Goal: Task Accomplishment & Management: Manage account settings

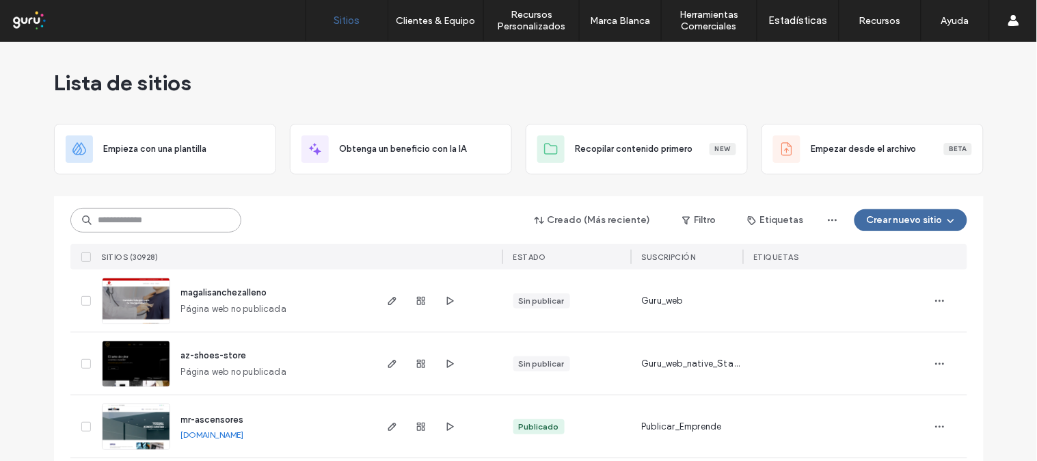
click at [154, 220] on input at bounding box center [155, 220] width 171 height 25
type input "*"
paste input "**********"
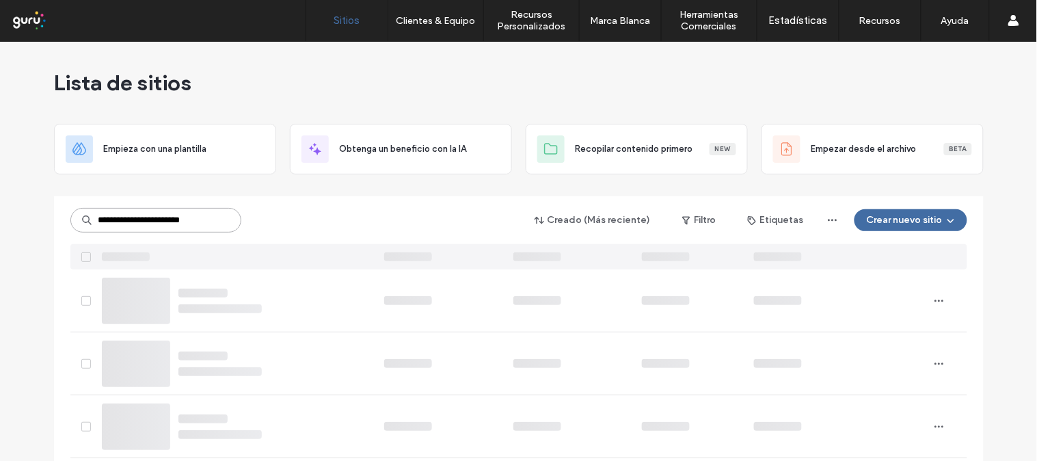
scroll to position [0, 1]
type input "**********"
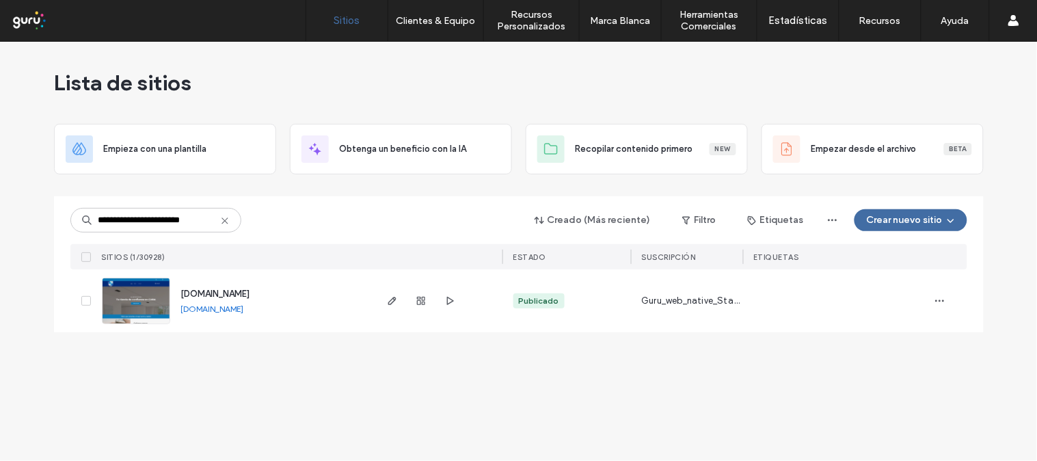
scroll to position [0, 0]
click at [128, 288] on img at bounding box center [136, 324] width 67 height 93
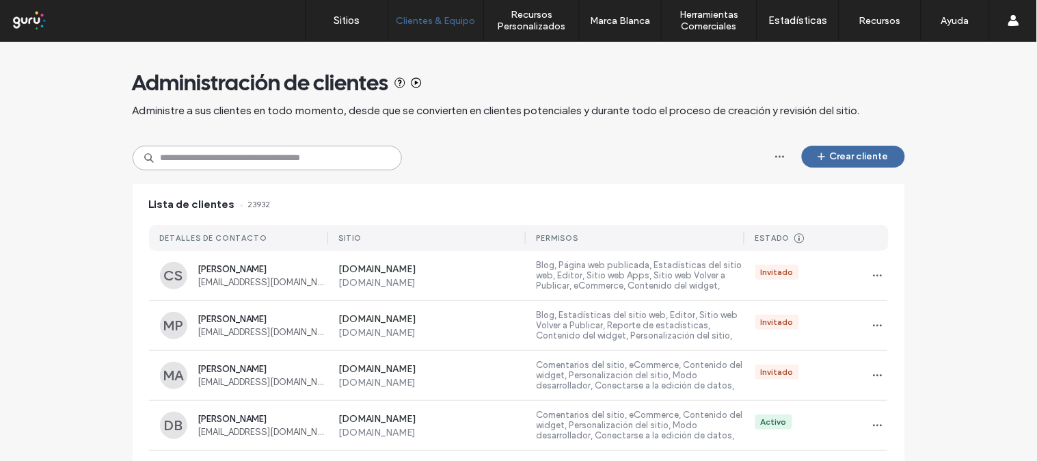
click at [343, 161] on input at bounding box center [267, 158] width 269 height 25
paste input "**********"
type input "**********"
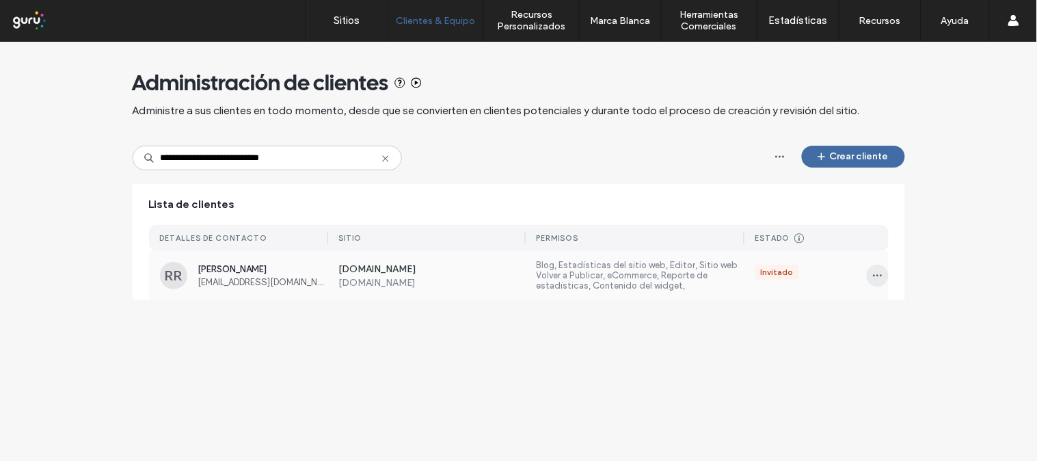
click at [878, 268] on span "button" at bounding box center [878, 276] width 22 height 22
click at [965, 339] on span "Administrar acceso" at bounding box center [929, 337] width 79 height 14
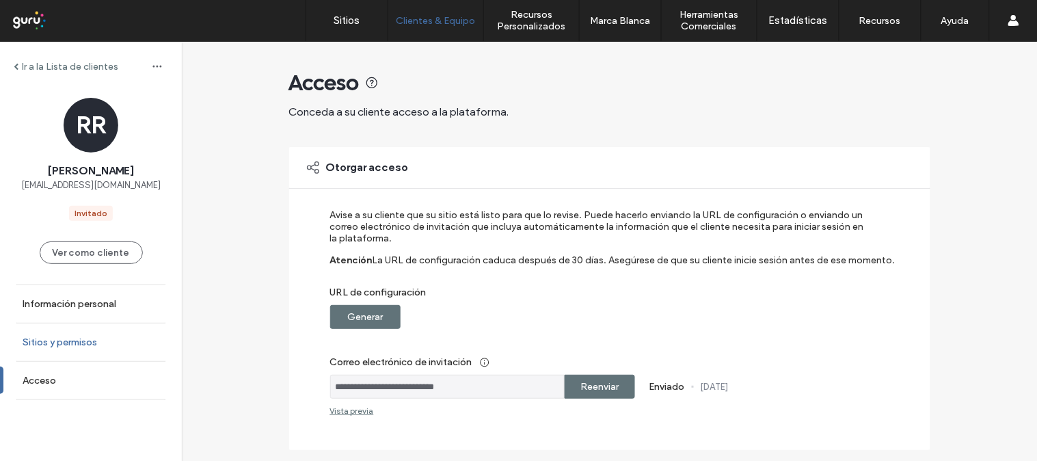
click at [38, 343] on label "Sitios y permisos" at bounding box center [60, 342] width 75 height 12
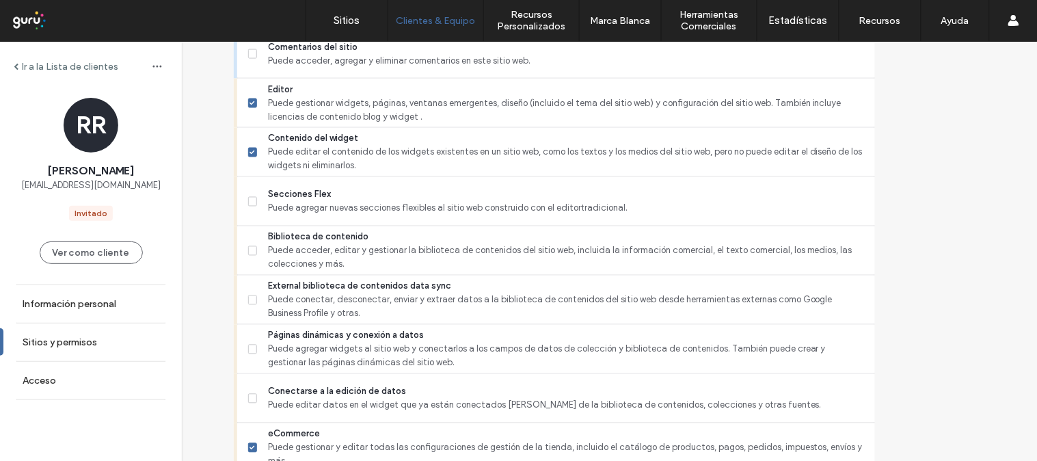
scroll to position [607, 0]
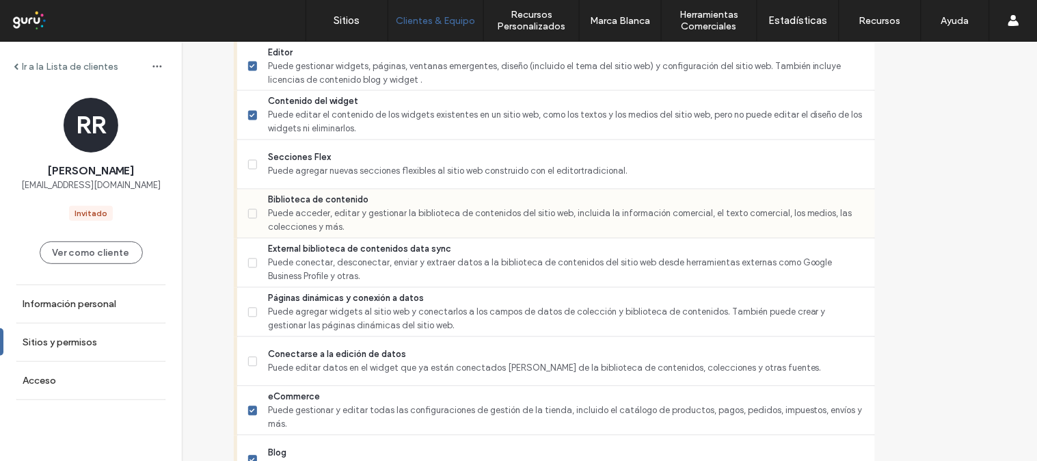
click at [310, 207] on span "Puede acceder, editar y gestionar la biblioteca de contenidos del sitio web, in…" at bounding box center [565, 220] width 595 height 27
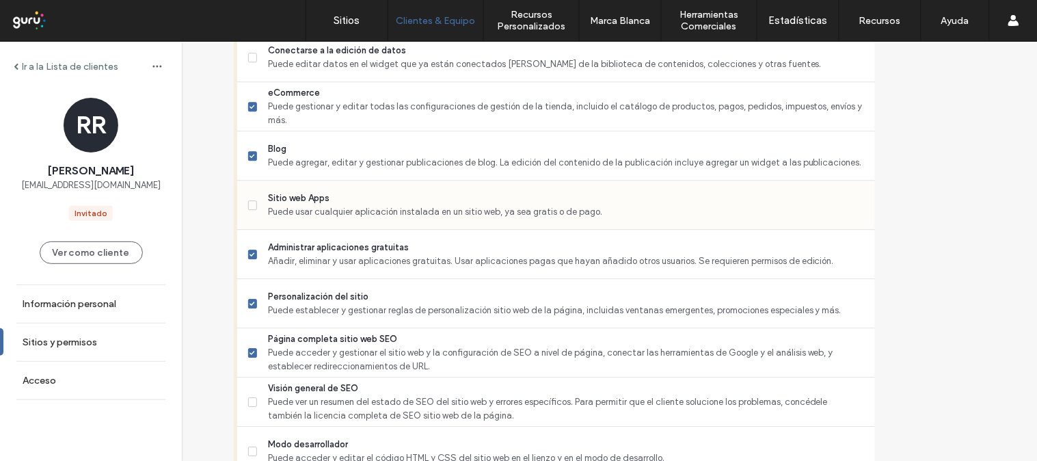
scroll to position [987, 0]
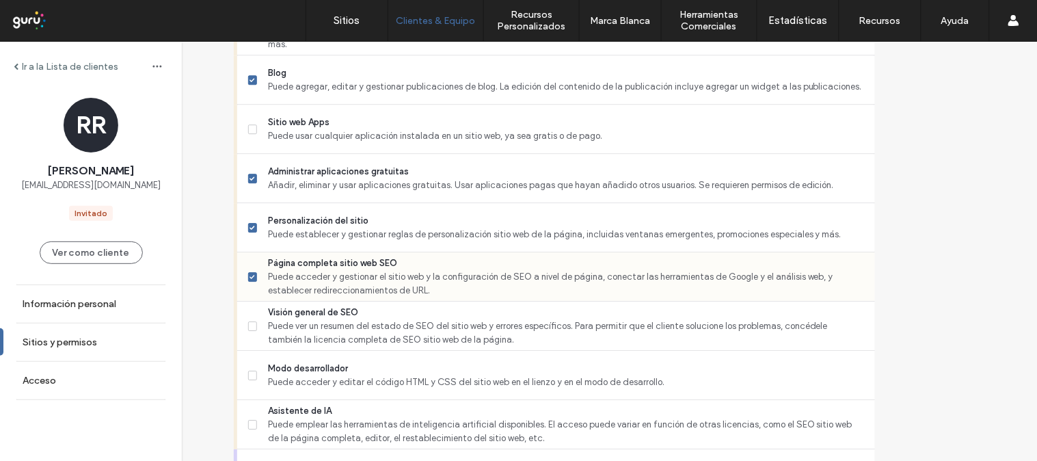
click at [287, 268] on label "Página completa sitio web SEO Puede acceder y gestionar el sitio web y la confi…" at bounding box center [556, 276] width 616 height 41
click at [258, 328] on span at bounding box center [253, 326] width 10 height 10
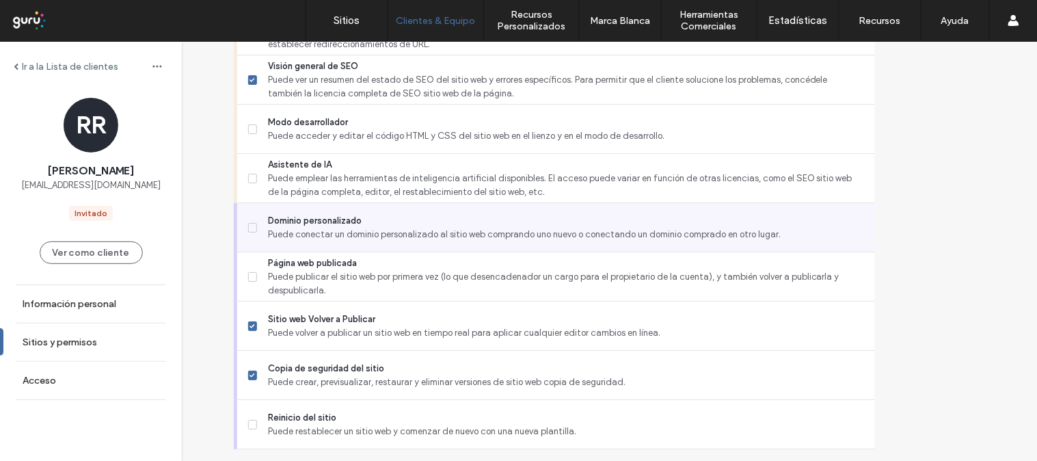
scroll to position [1270, 0]
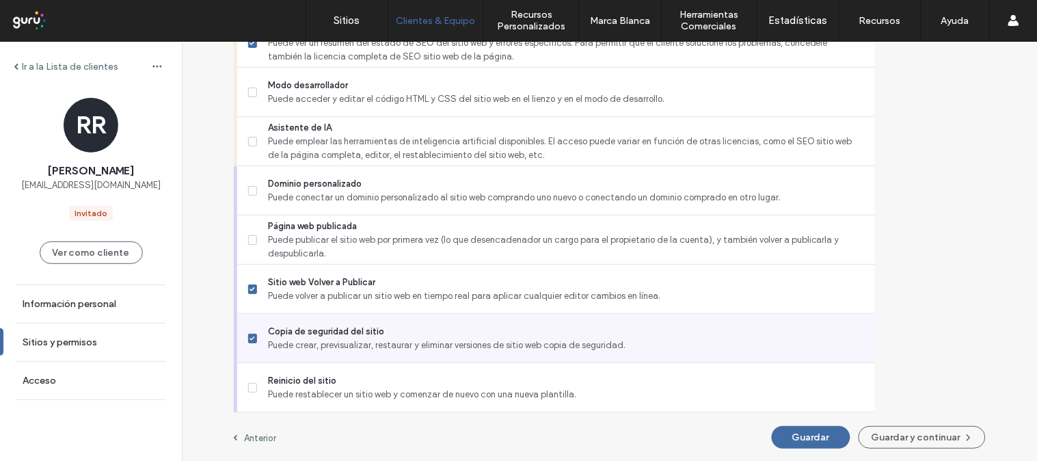
click at [255, 336] on icon at bounding box center [252, 338] width 5 height 4
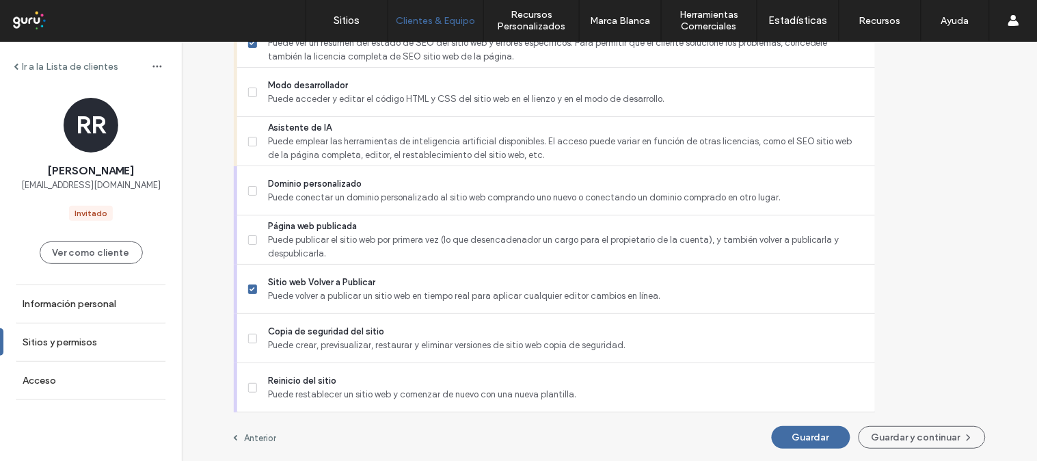
click at [886, 434] on button "Guardar y continuar" at bounding box center [922, 437] width 127 height 23
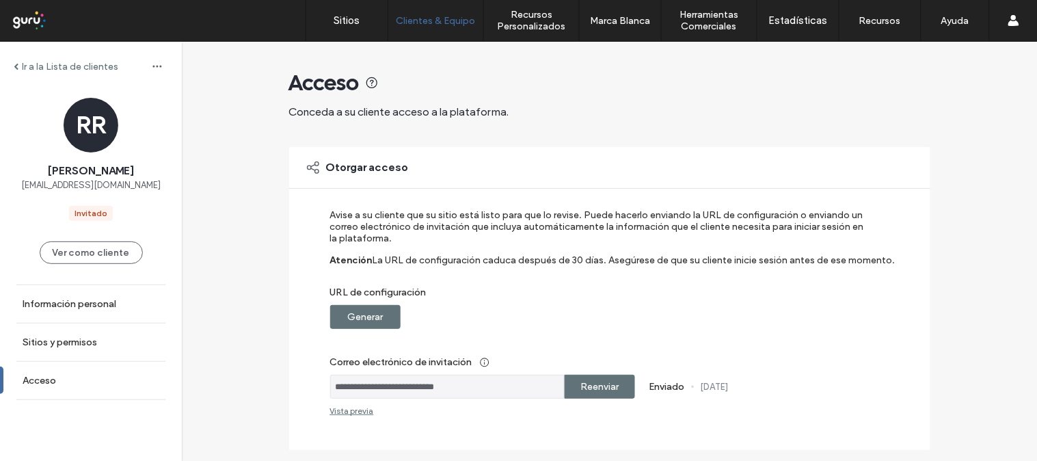
click at [356, 316] on label "Generar" at bounding box center [365, 316] width 36 height 25
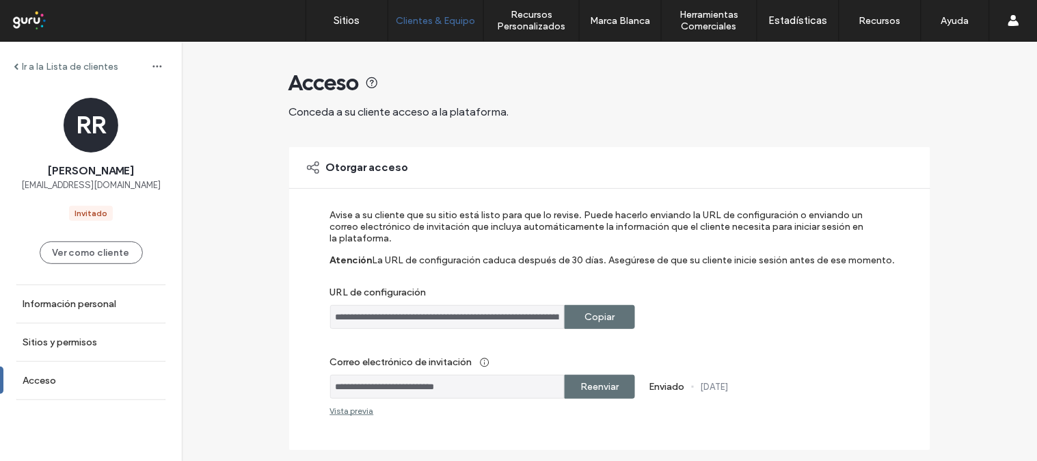
click at [604, 305] on label "Copiar" at bounding box center [600, 316] width 30 height 25
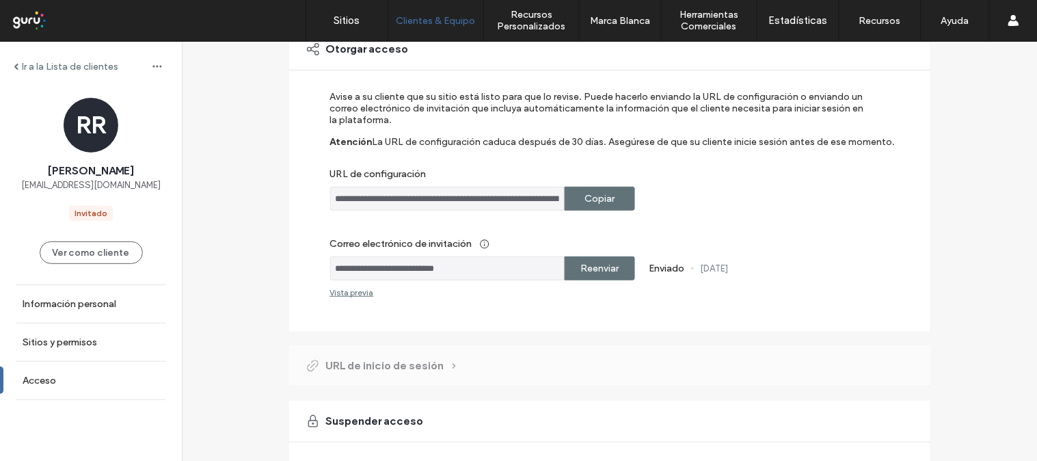
scroll to position [237, 0]
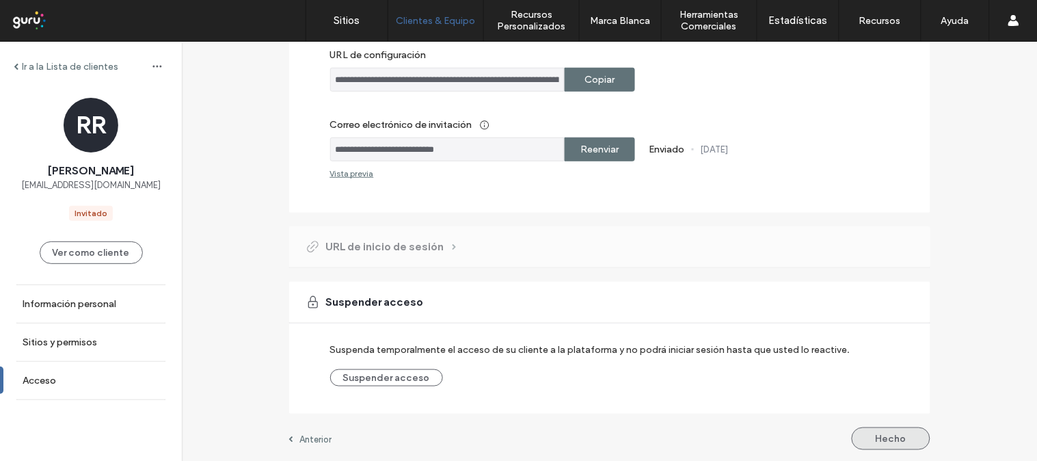
click at [872, 433] on button "Hecho" at bounding box center [891, 438] width 79 height 23
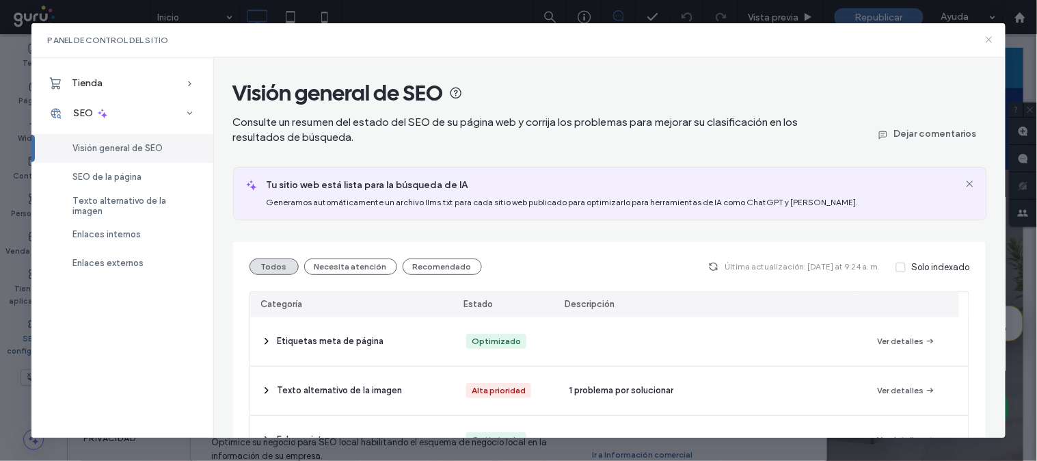
click at [988, 44] on icon at bounding box center [989, 39] width 11 height 11
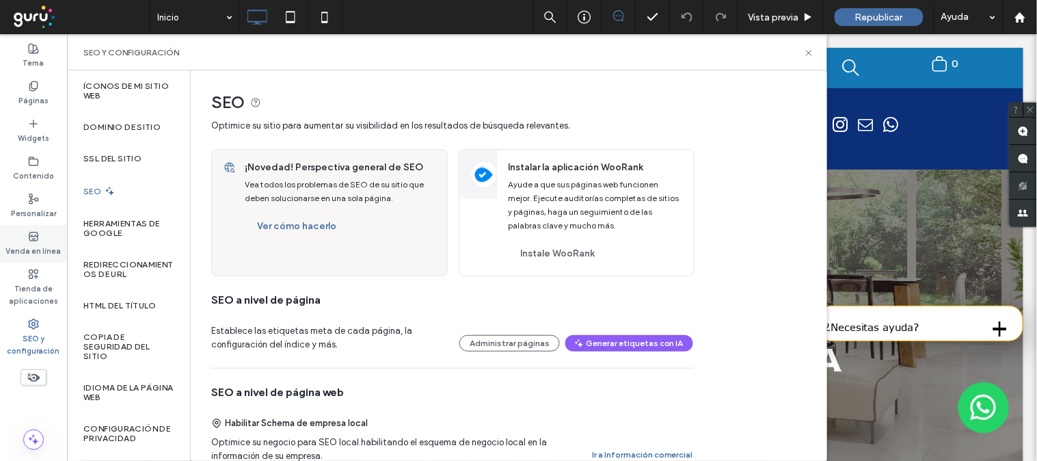
click at [46, 247] on label "Venda en línea" at bounding box center [33, 249] width 55 height 15
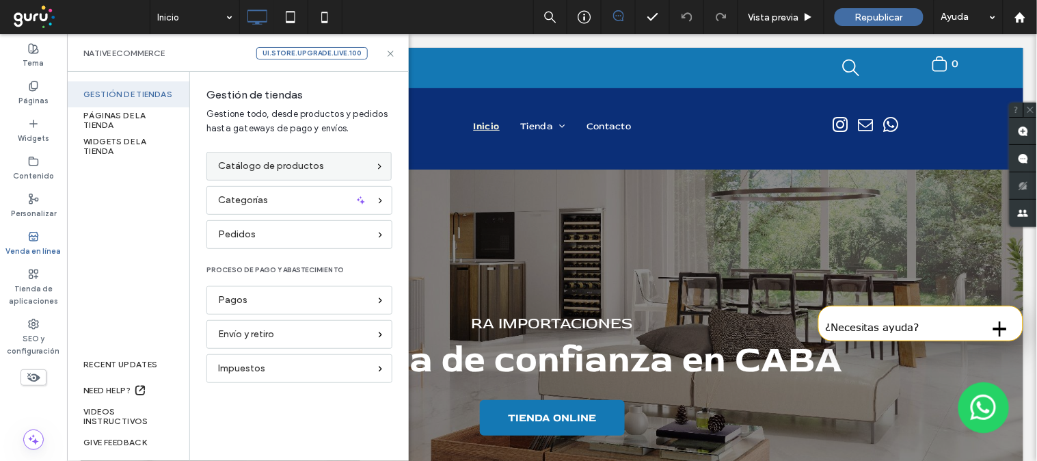
click at [309, 168] on span "Catálogo de productos" at bounding box center [271, 166] width 106 height 15
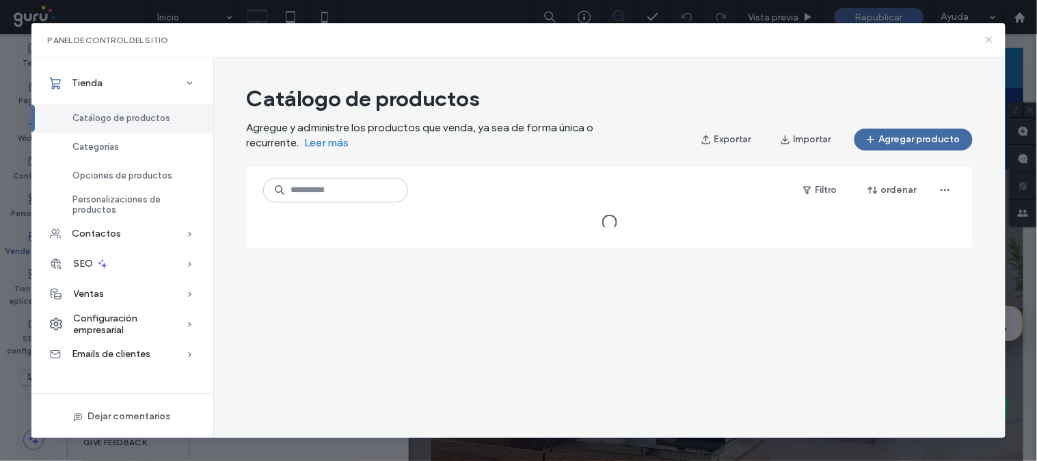
click at [989, 38] on icon at bounding box center [989, 39] width 11 height 11
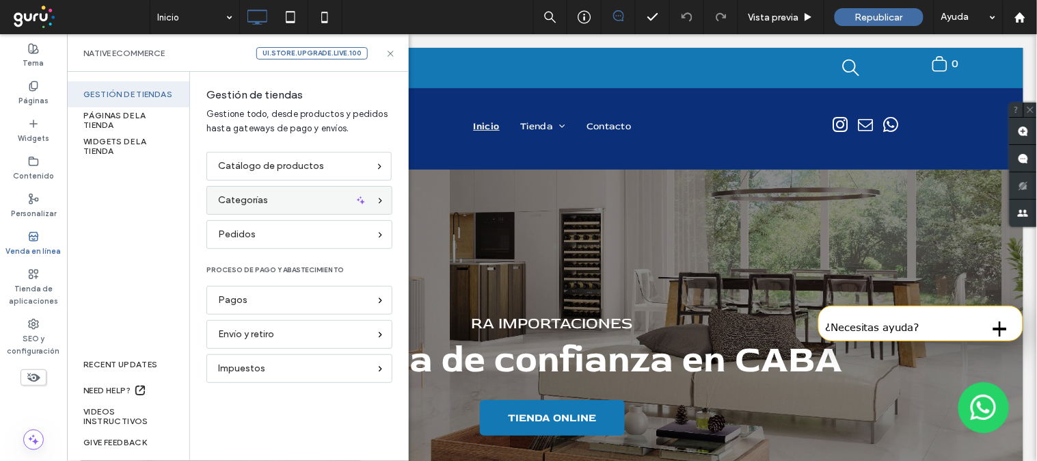
click at [306, 203] on div "Categorías" at bounding box center [293, 200] width 151 height 15
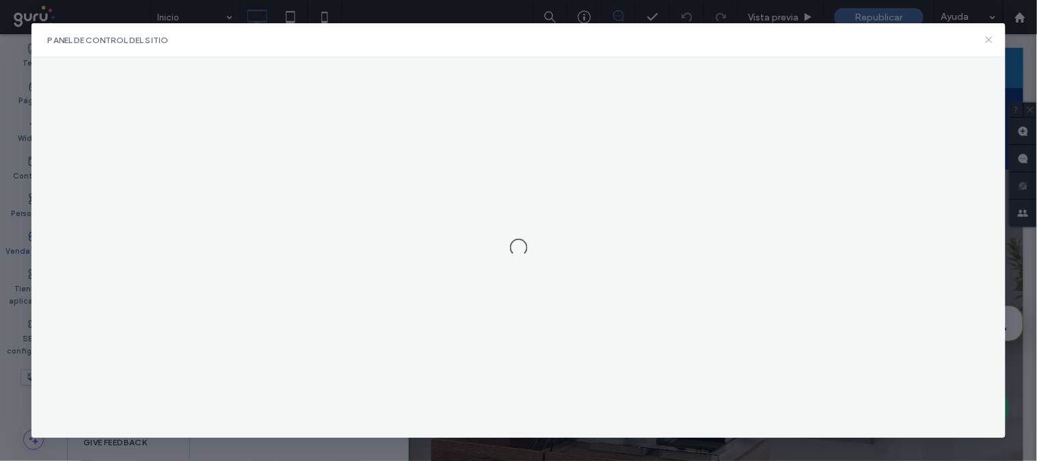
click at [989, 37] on icon at bounding box center [989, 39] width 11 height 11
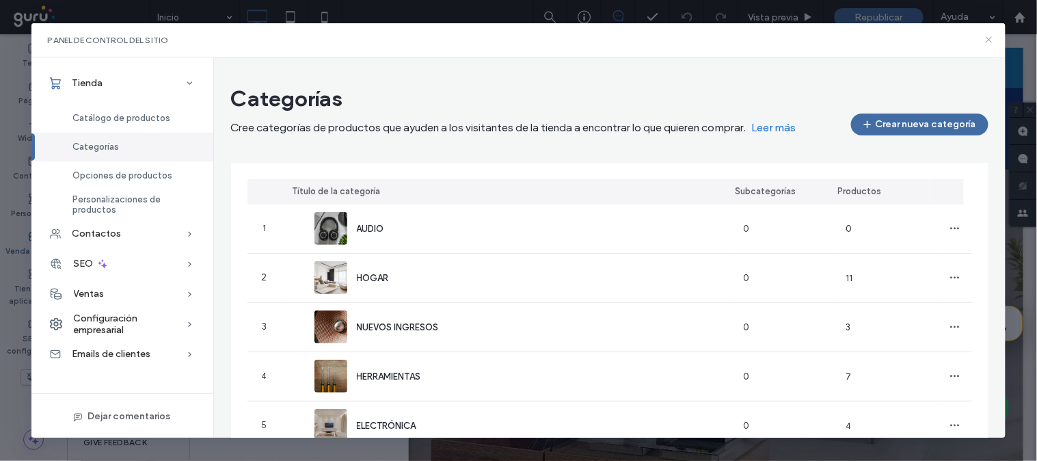
click at [990, 38] on icon at bounding box center [989, 39] width 11 height 11
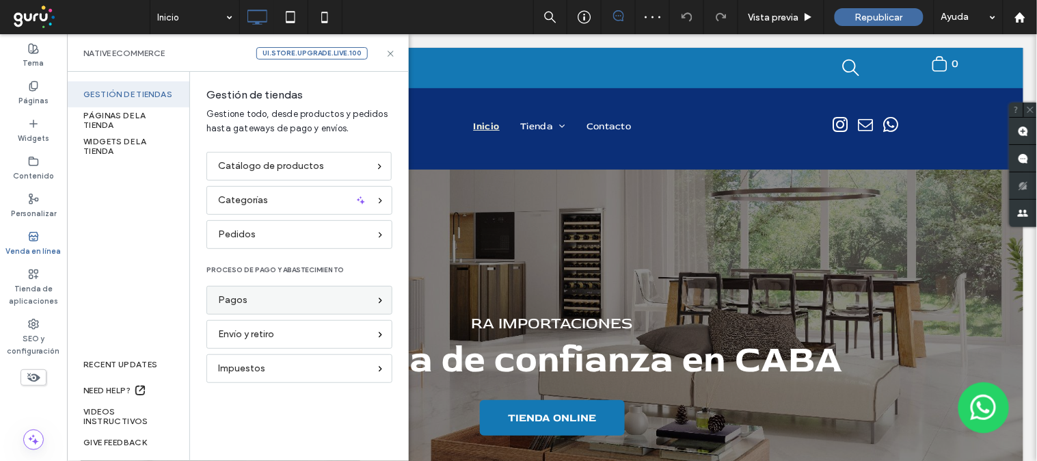
click at [278, 306] on div "Pagos" at bounding box center [293, 300] width 151 height 15
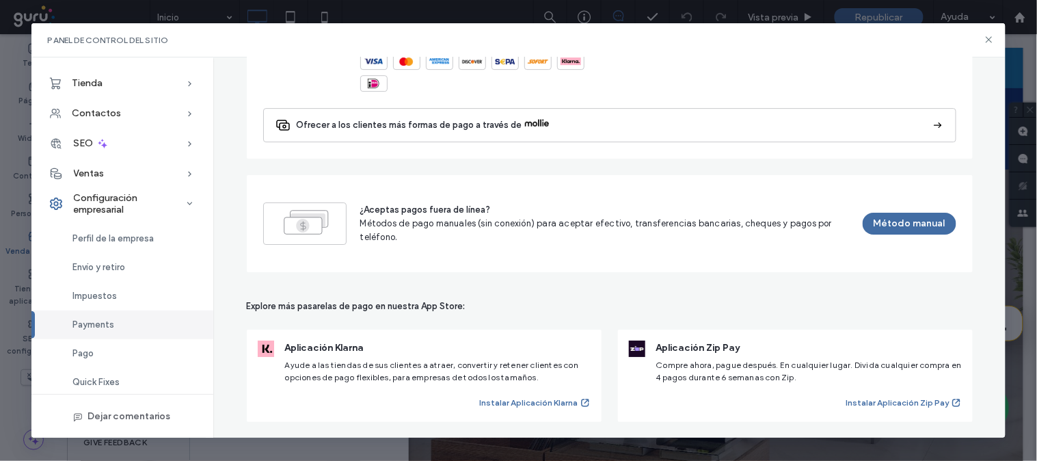
scroll to position [1150, 0]
click at [993, 40] on icon at bounding box center [989, 39] width 11 height 11
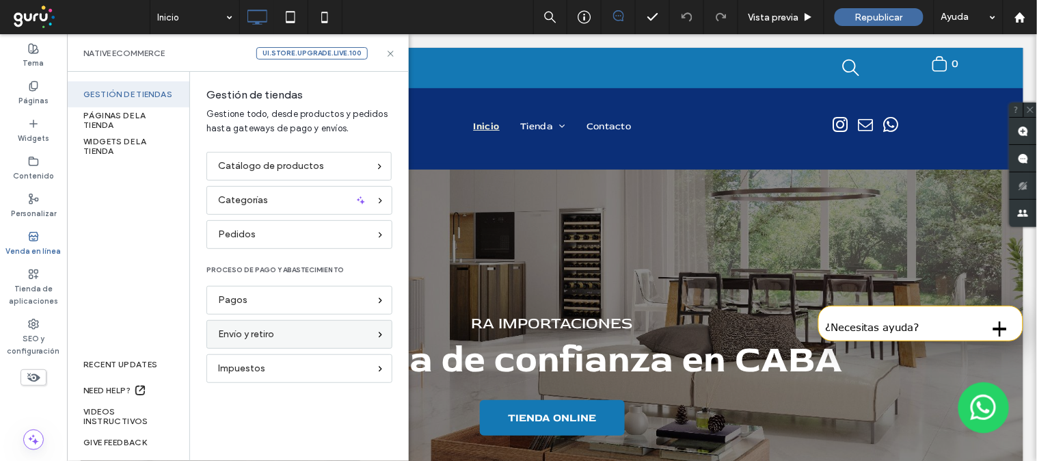
click at [274, 332] on span "Envío y retiro" at bounding box center [246, 334] width 56 height 15
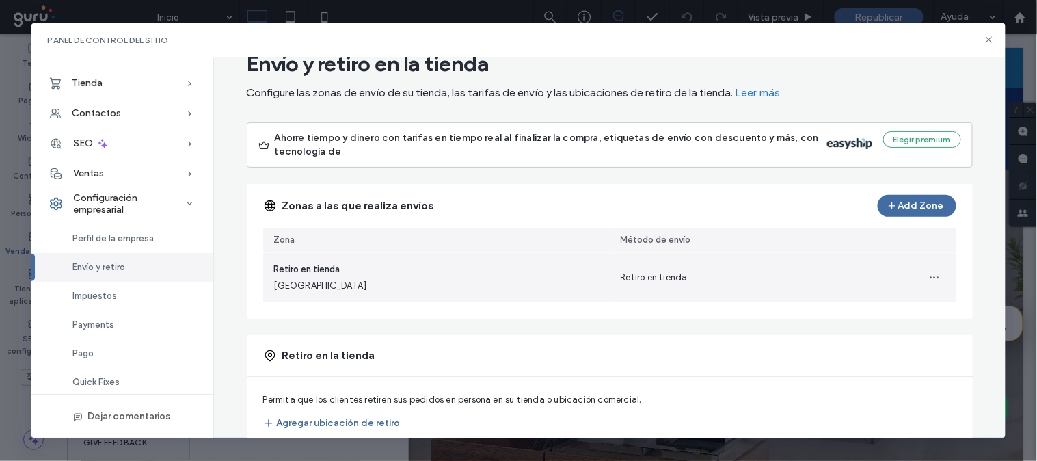
scroll to position [69, 0]
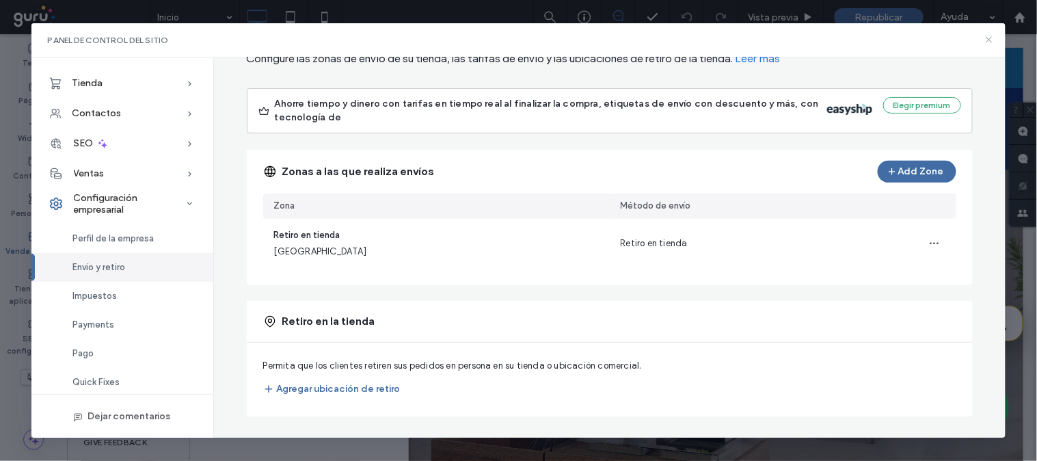
click at [989, 38] on icon at bounding box center [989, 39] width 11 height 11
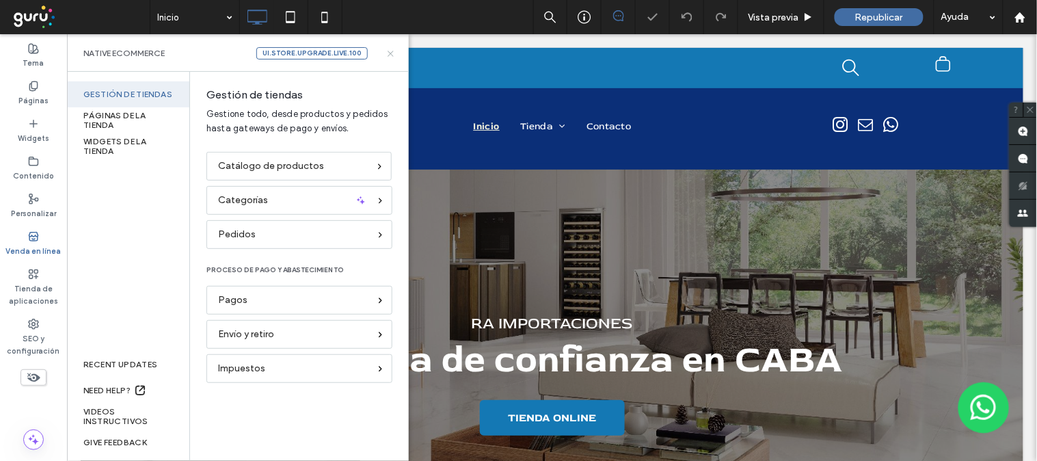
click at [392, 52] on icon at bounding box center [391, 54] width 10 height 10
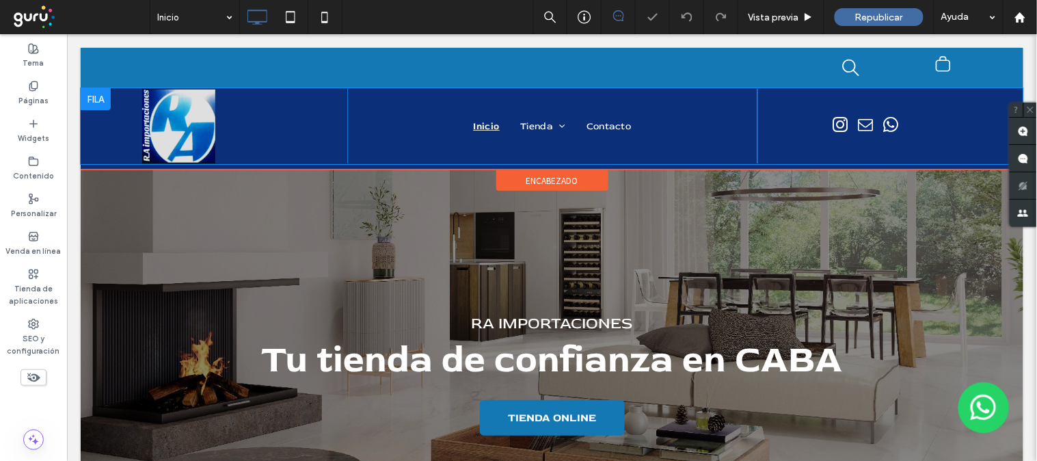
scroll to position [0, 0]
